Goal: Task Accomplishment & Management: Complete application form

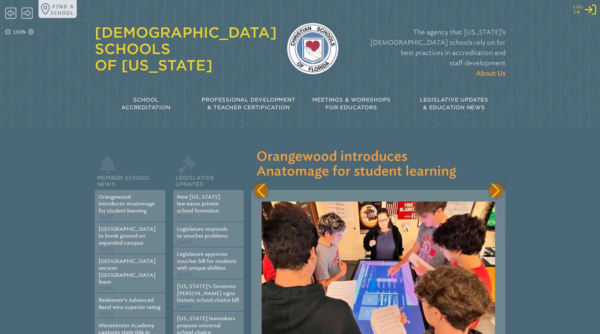
click at [591, 11] on icon "Log in or Create Account" at bounding box center [591, 10] width 12 height 12
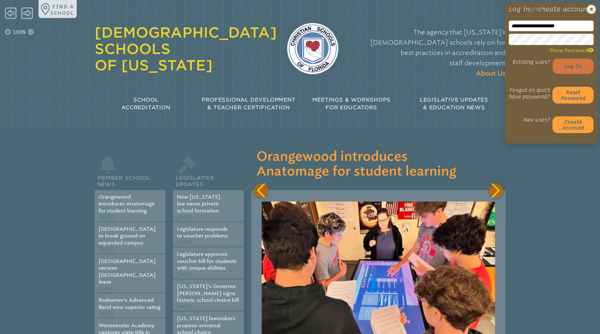
click at [573, 74] on button "Log in" at bounding box center [573, 65] width 41 height 15
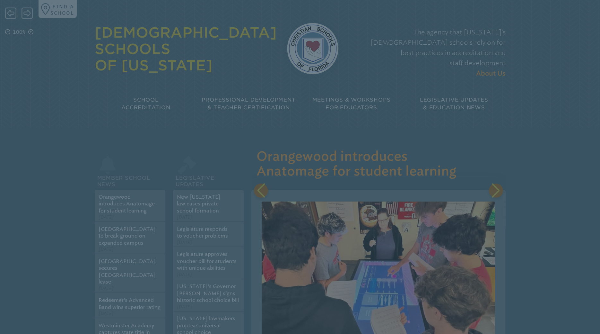
scroll to position [0, 146]
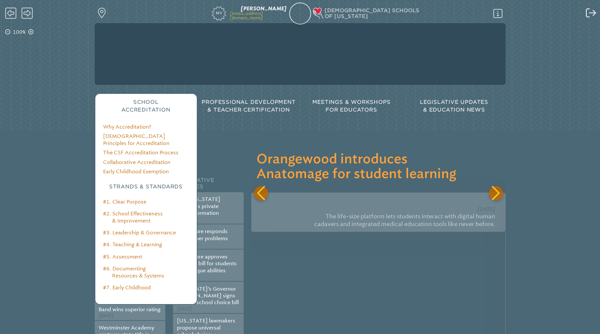
scroll to position [0, 254]
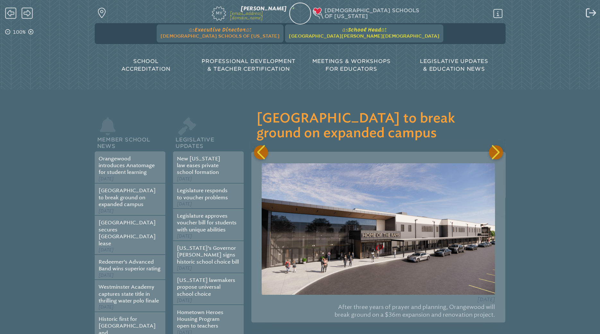
click at [347, 34] on span "[GEOGRAPHIC_DATA][PERSON_NAME][DEMOGRAPHIC_DATA]" at bounding box center [364, 35] width 151 height 5
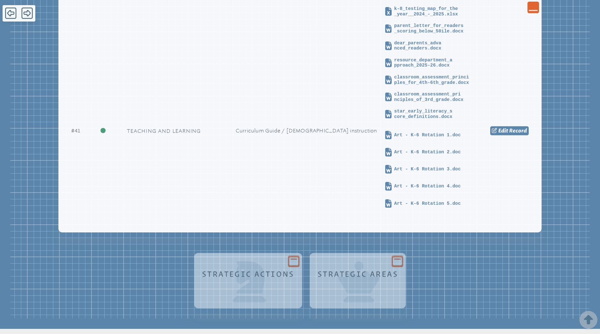
scroll to position [2576, 0]
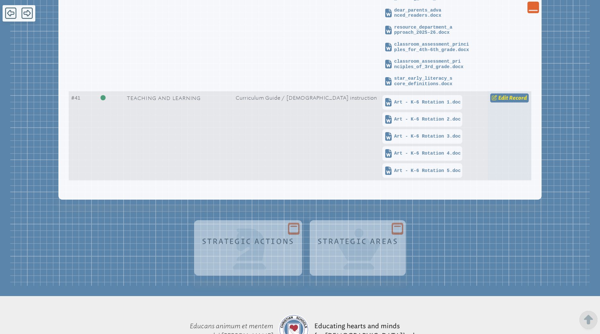
click at [497, 100] on icon at bounding box center [494, 97] width 5 height 5
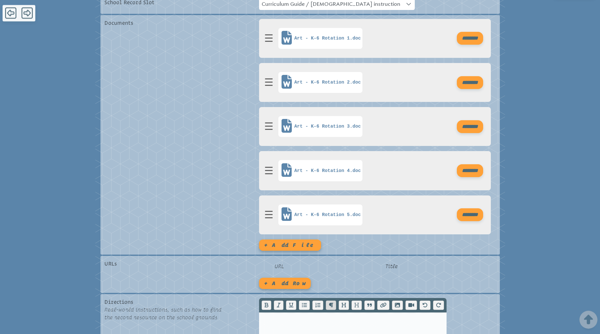
scroll to position [197, 0]
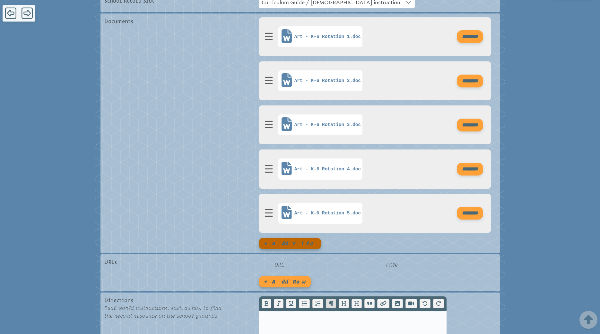
click at [283, 238] on button "+ Add file" at bounding box center [290, 243] width 62 height 11
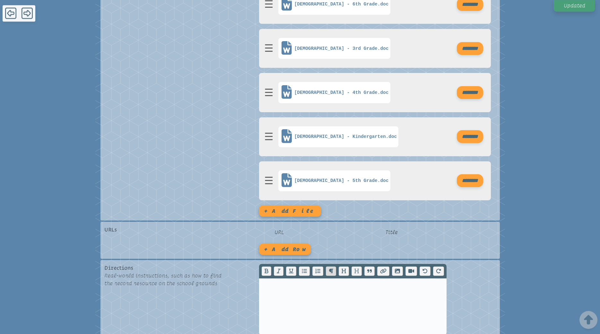
scroll to position [510, 0]
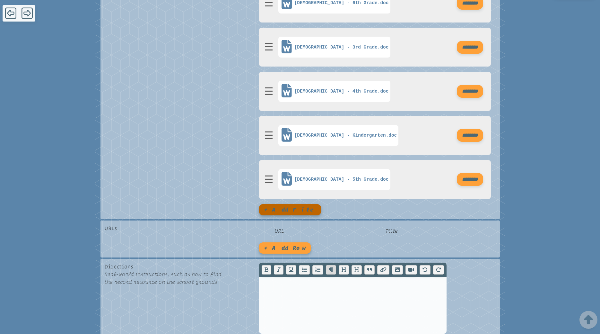
click at [287, 210] on button "+ Add file" at bounding box center [290, 209] width 62 height 11
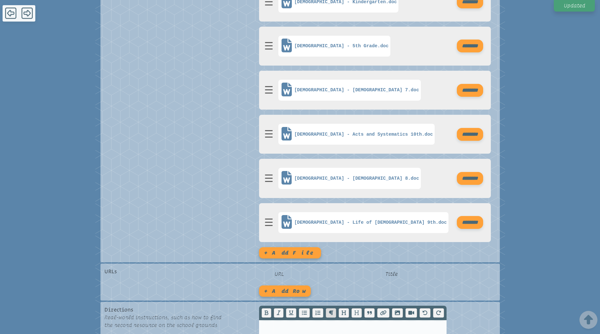
scroll to position [673, 0]
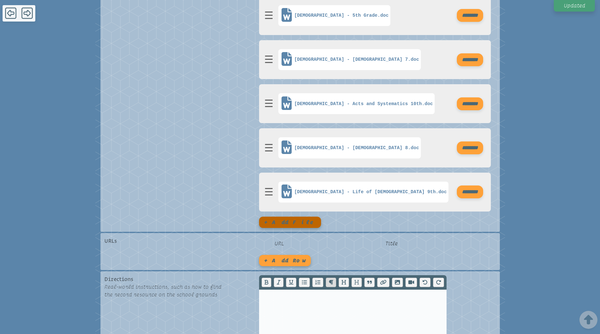
click at [279, 223] on button "+ Add file" at bounding box center [290, 221] width 62 height 11
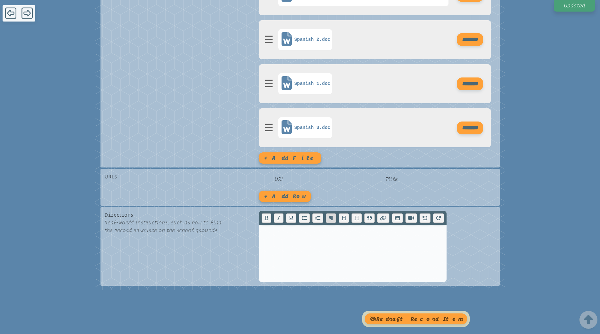
scroll to position [870, 0]
click at [287, 160] on button "+ Add file" at bounding box center [290, 157] width 62 height 11
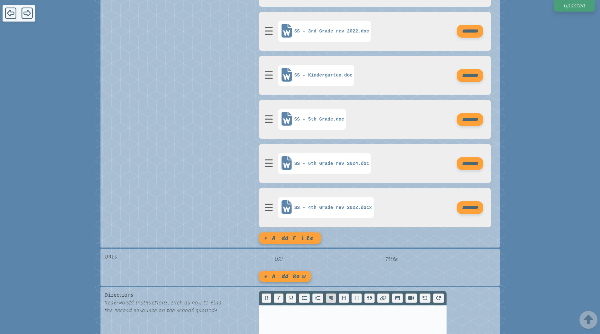
scroll to position [1099, 0]
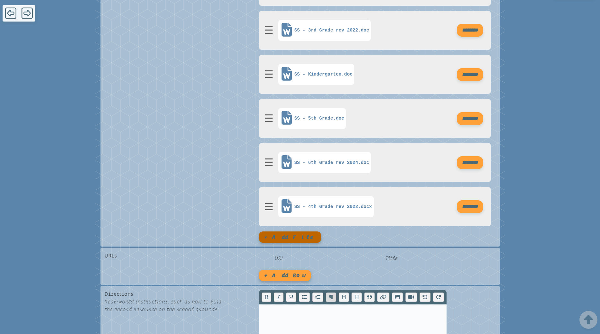
click at [276, 237] on button "+ Add file" at bounding box center [290, 236] width 62 height 11
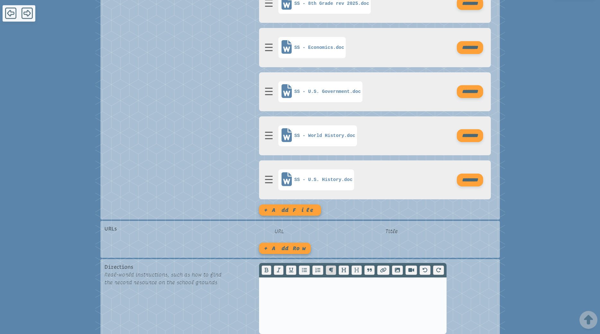
scroll to position [1492, 0]
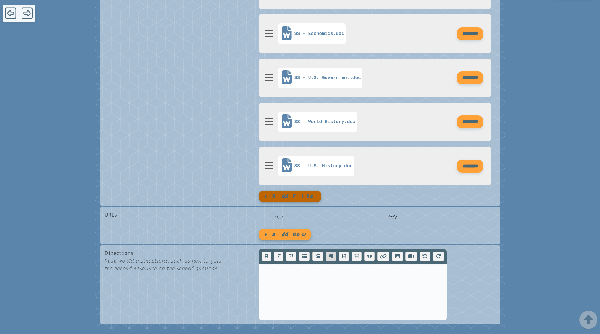
click at [278, 195] on button "+ Add file" at bounding box center [290, 195] width 62 height 11
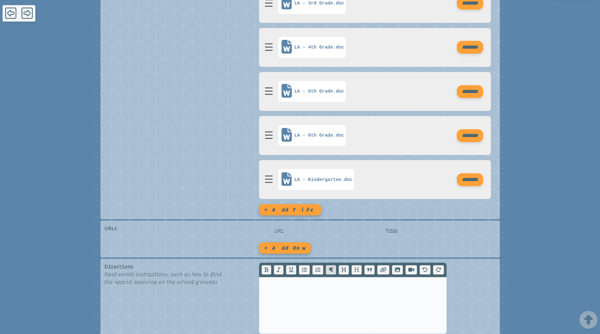
scroll to position [1820, 0]
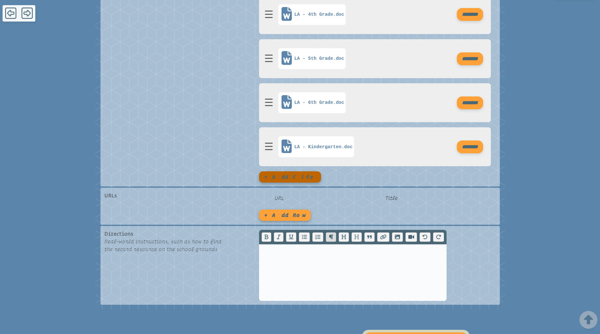
click at [279, 179] on button "+ Add file" at bounding box center [290, 176] width 62 height 11
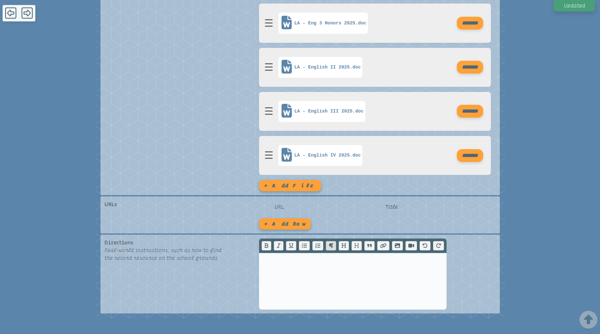
scroll to position [2213, 0]
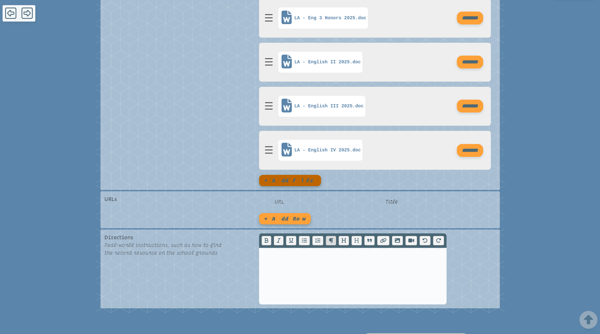
click at [284, 183] on button "+ Add file" at bounding box center [290, 180] width 62 height 11
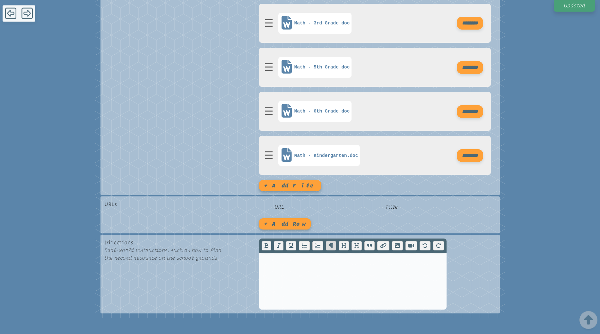
scroll to position [2573, 0]
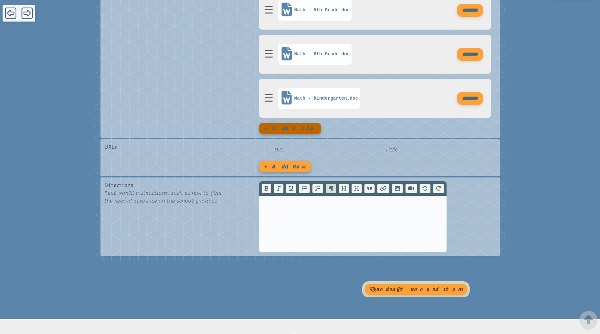
click at [279, 129] on button "+ Add file" at bounding box center [290, 128] width 62 height 11
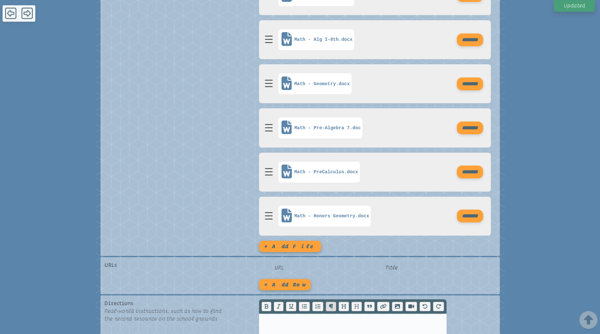
scroll to position [2835, 0]
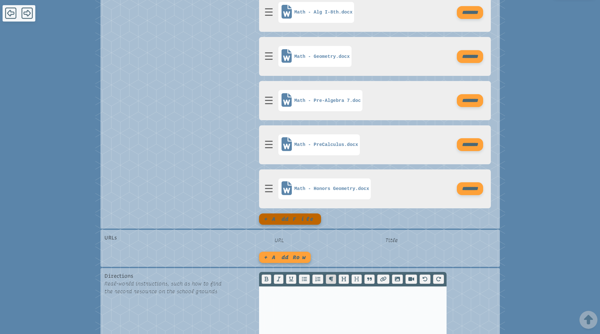
click at [276, 221] on button "+ Add file" at bounding box center [290, 218] width 62 height 11
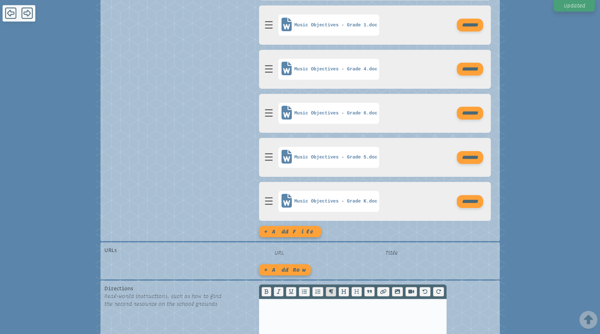
scroll to position [3195, 0]
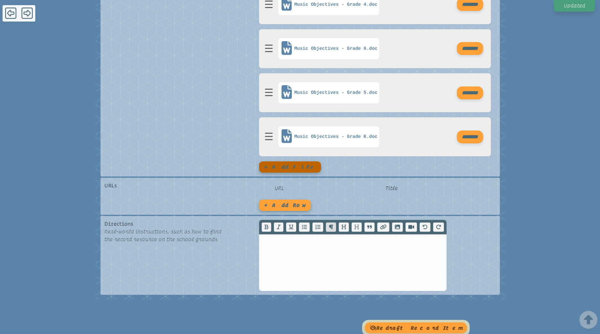
click at [281, 171] on button "+ Add file" at bounding box center [290, 166] width 62 height 11
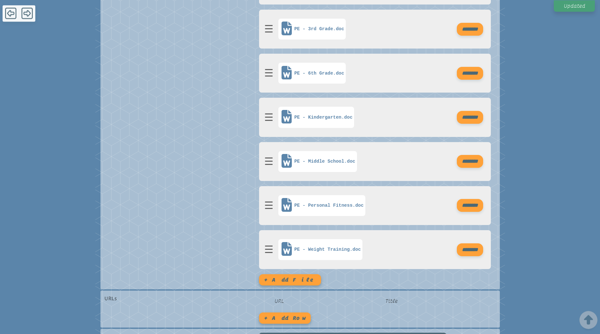
scroll to position [3588, 0]
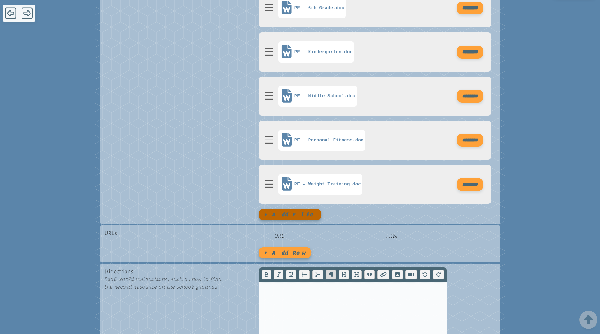
click at [281, 218] on button "+ Add file" at bounding box center [290, 214] width 62 height 11
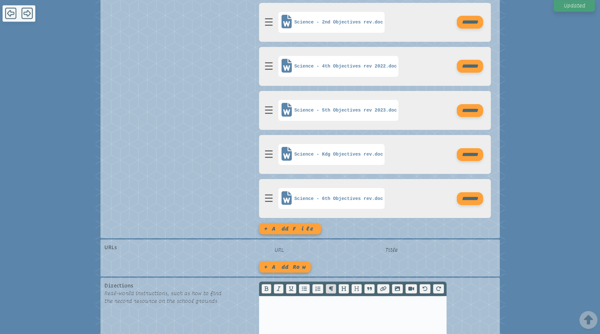
scroll to position [3883, 0]
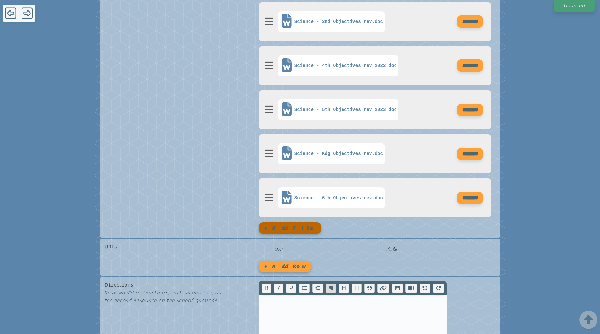
click at [274, 229] on button "+ Add file" at bounding box center [290, 227] width 62 height 11
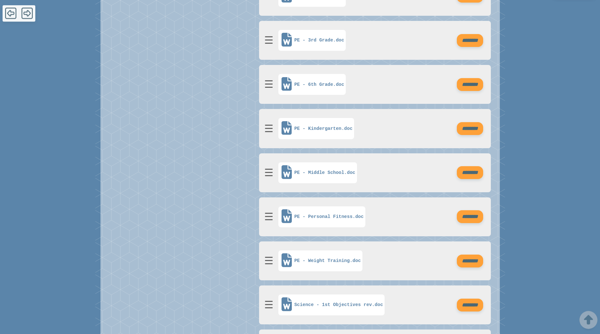
scroll to position [3523, 0]
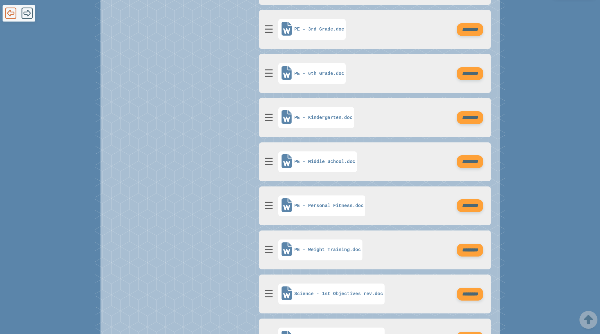
click at [7, 14] on icon at bounding box center [10, 13] width 11 height 13
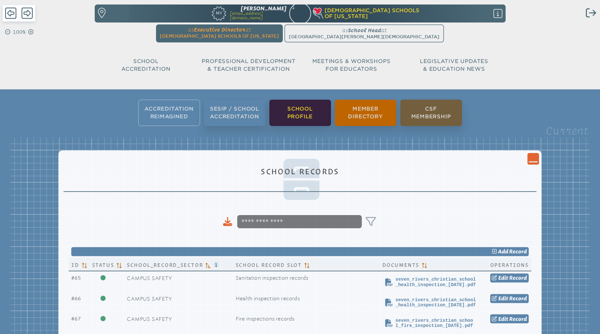
click at [289, 119] on li "School Profile" at bounding box center [300, 113] width 62 height 26
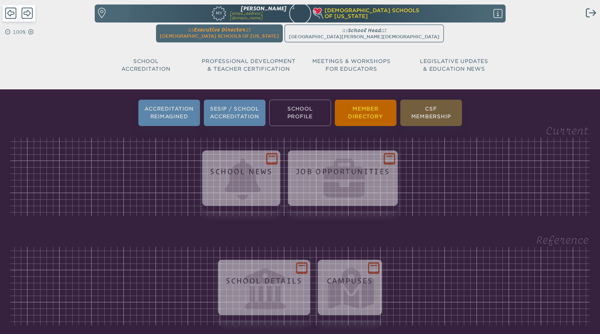
click at [363, 112] on li "Member Directory" at bounding box center [366, 113] width 62 height 26
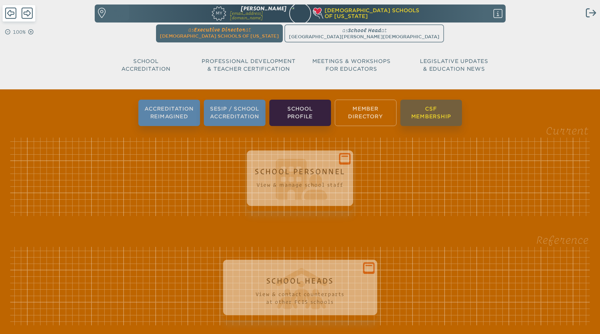
click at [433, 114] on li "CSF Membership" at bounding box center [431, 113] width 62 height 26
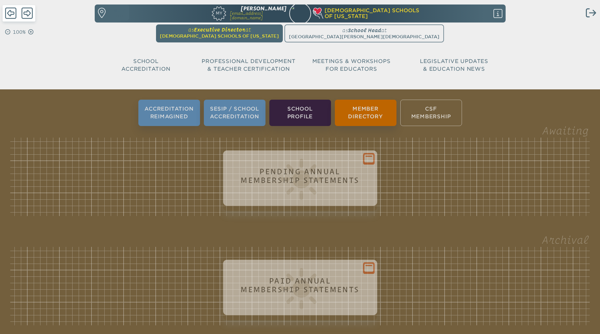
click at [262, 34] on span "[DEMOGRAPHIC_DATA] Schools of [US_STATE]" at bounding box center [219, 35] width 119 height 5
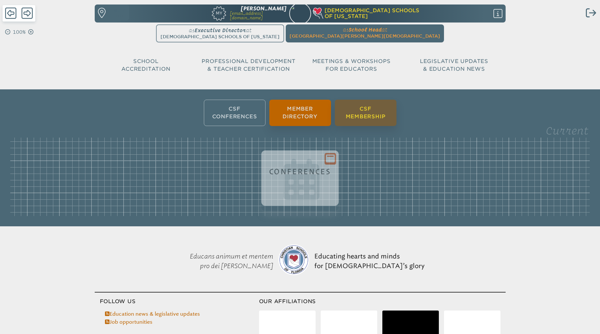
click at [375, 116] on li "CSF Membership" at bounding box center [366, 113] width 62 height 26
